Goal: Transaction & Acquisition: Purchase product/service

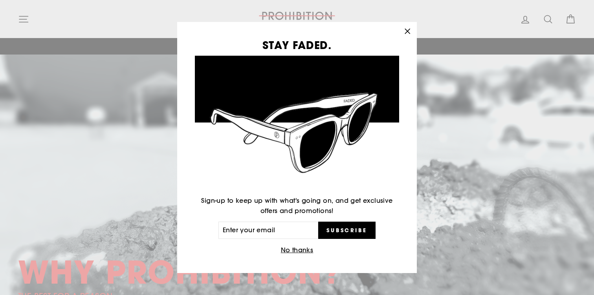
click at [406, 31] on icon "button" at bounding box center [407, 31] width 11 height 11
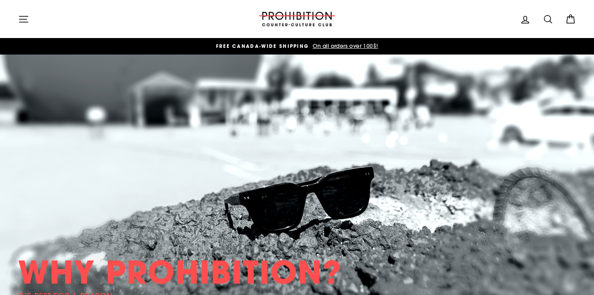
click at [22, 22] on icon "button" at bounding box center [23, 19] width 11 height 11
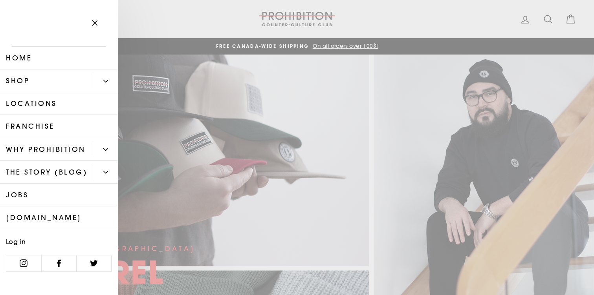
click at [104, 78] on button "Primary" at bounding box center [106, 81] width 24 height 14
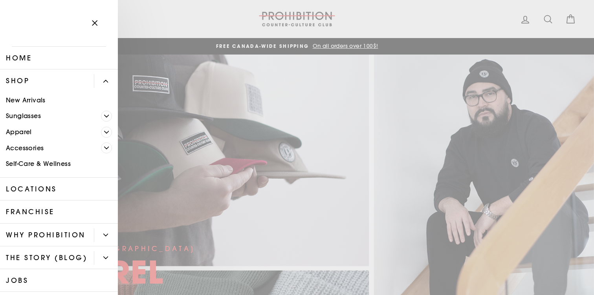
click at [106, 146] on icon "Primary" at bounding box center [106, 148] width 5 height 5
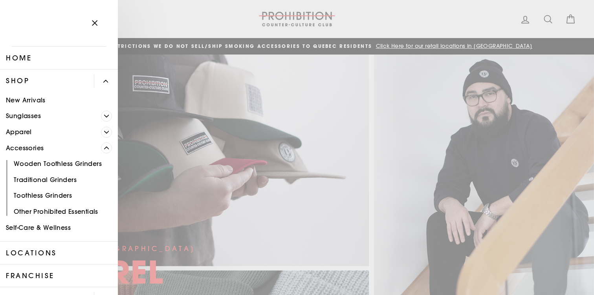
click at [106, 146] on icon "Primary" at bounding box center [106, 148] width 5 height 5
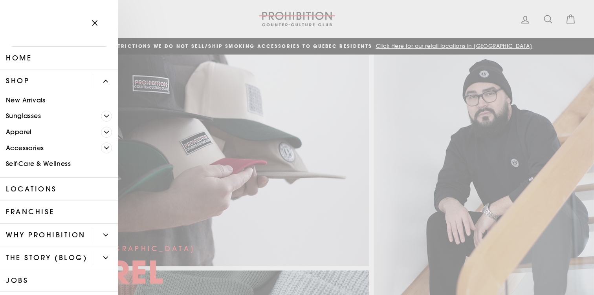
click at [108, 130] on span "Primary" at bounding box center [106, 132] width 11 height 11
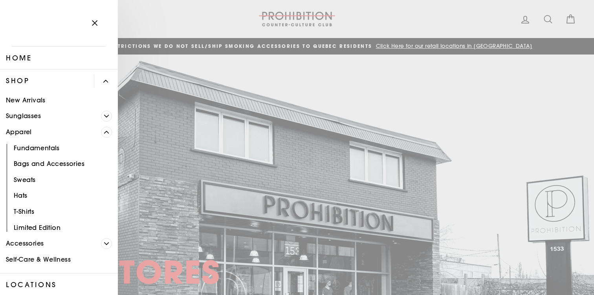
click at [108, 130] on span "Primary" at bounding box center [106, 132] width 11 height 11
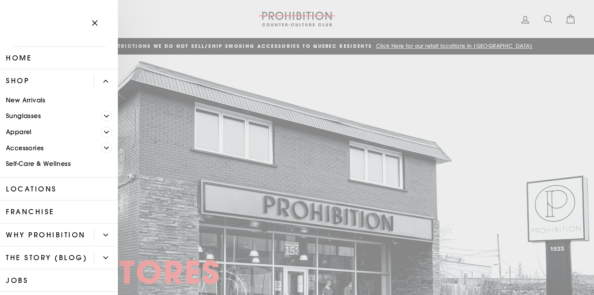
click at [105, 117] on icon "Primary" at bounding box center [106, 116] width 5 height 5
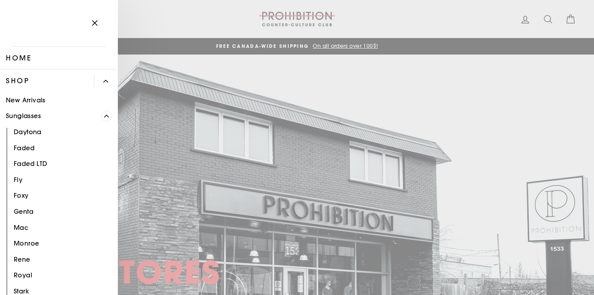
click at [105, 117] on icon "Primary" at bounding box center [106, 116] width 5 height 5
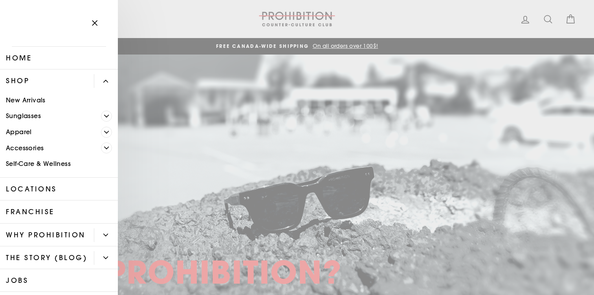
scroll to position [70, 0]
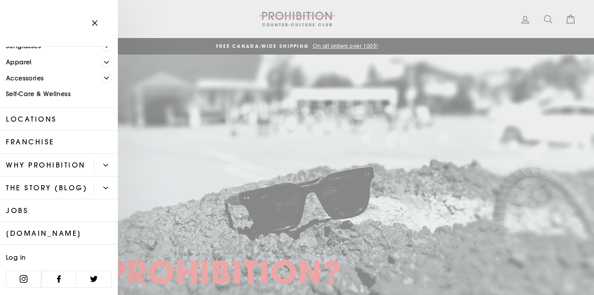
click at [43, 234] on link "[DOMAIN_NAME]" at bounding box center [59, 233] width 118 height 23
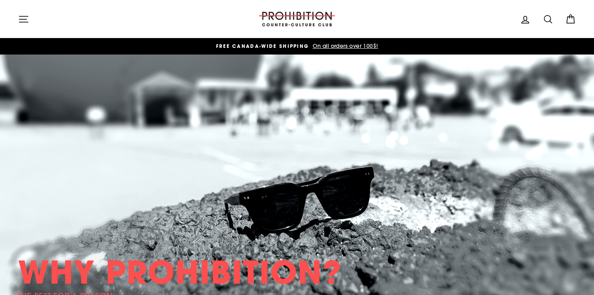
click at [27, 20] on icon "button" at bounding box center [23, 19] width 11 height 11
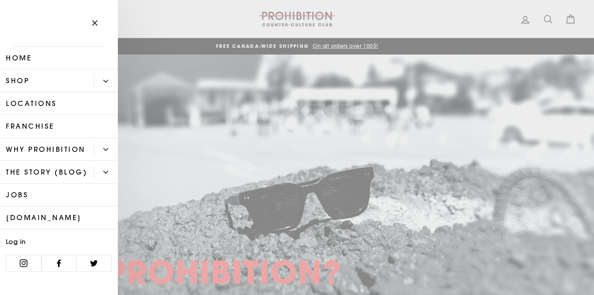
click at [67, 216] on link "[DOMAIN_NAME]" at bounding box center [59, 218] width 118 height 23
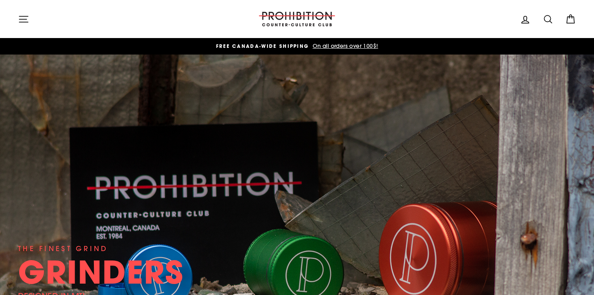
click at [80, 10] on div "Site navigation" at bounding box center [132, 19] width 228 height 22
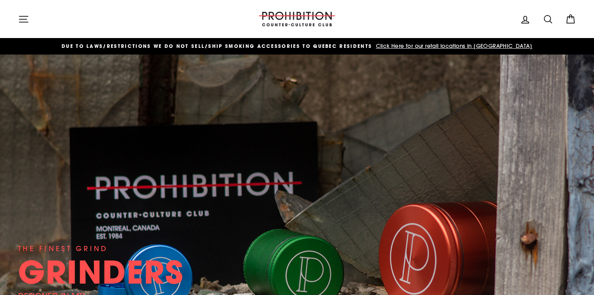
click at [33, 18] on button "Site navigation" at bounding box center [23, 19] width 20 height 17
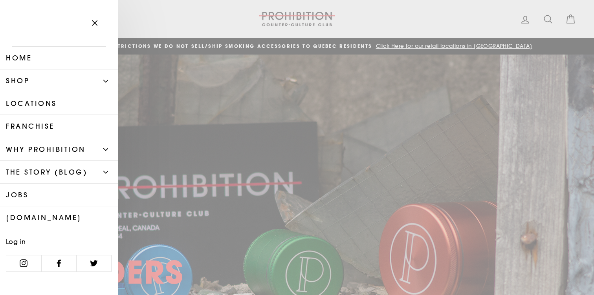
click at [53, 219] on link "[DOMAIN_NAME]" at bounding box center [59, 218] width 118 height 23
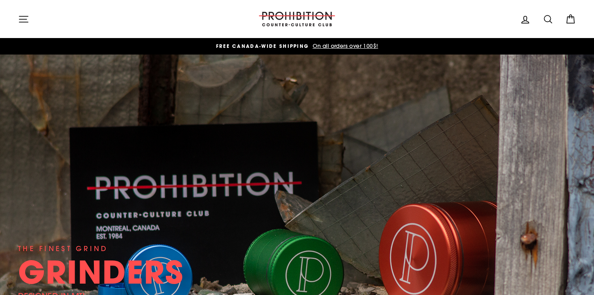
click at [22, 23] on icon "button" at bounding box center [23, 19] width 11 height 11
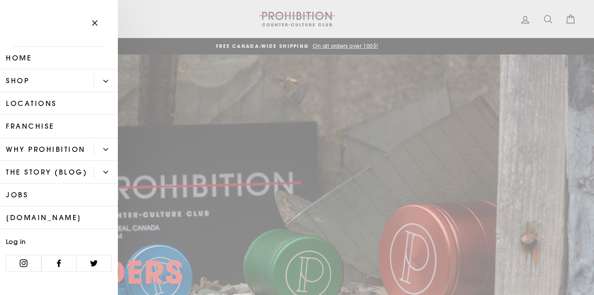
click at [91, 16] on button "Close menu" at bounding box center [94, 23] width 23 height 37
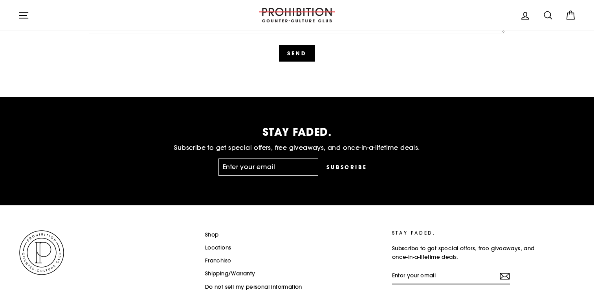
scroll to position [2038, 0]
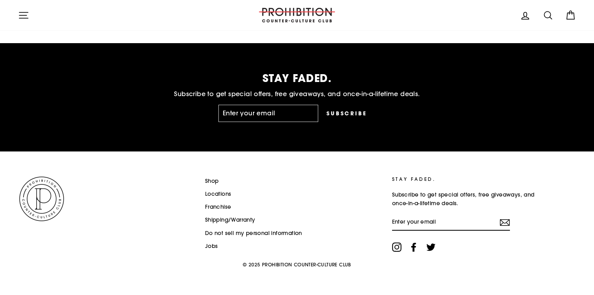
click at [214, 181] on link "Shop" at bounding box center [212, 182] width 14 height 12
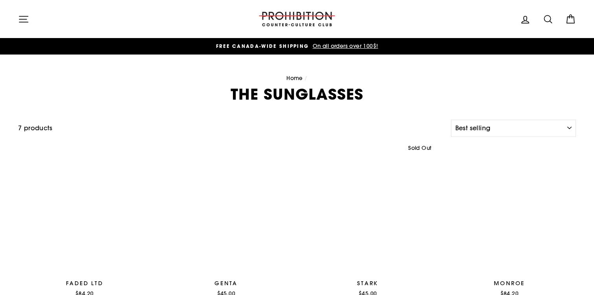
select select "best-selling"
